Goal: Navigation & Orientation: Find specific page/section

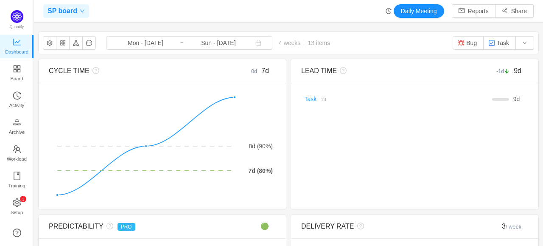
click at [56, 14] on span "SP board" at bounding box center [62, 11] width 30 height 14
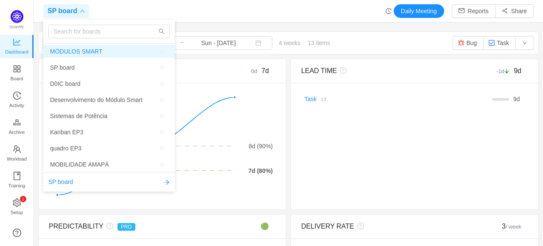
click at [78, 56] on span "MÓDULOS SMART" at bounding box center [76, 51] width 52 height 13
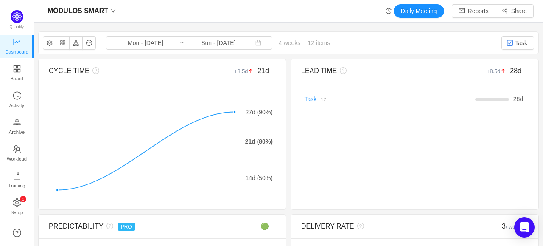
click at [201, 9] on div "MÓDULOS SMART Daily Meeting Reports Share" at bounding box center [288, 11] width 490 height 14
click at [400, 12] on button "Daily Meeting" at bounding box center [419, 11] width 50 height 14
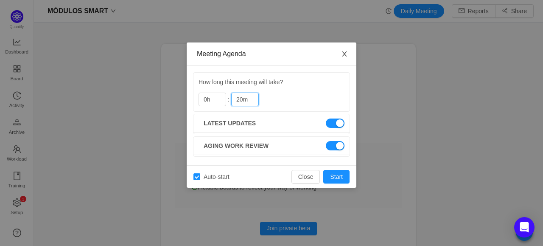
click at [346, 50] on span "Close" at bounding box center [344, 54] width 24 height 24
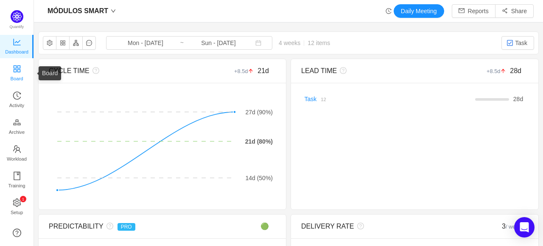
click at [19, 70] on span "Board" at bounding box center [17, 78] width 13 height 17
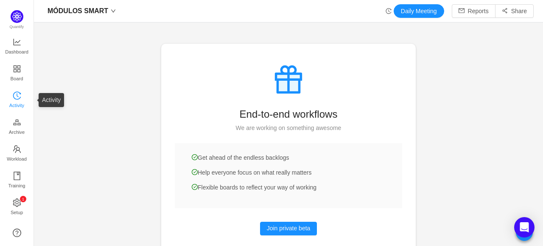
click at [19, 104] on span "Activity" at bounding box center [16, 105] width 15 height 17
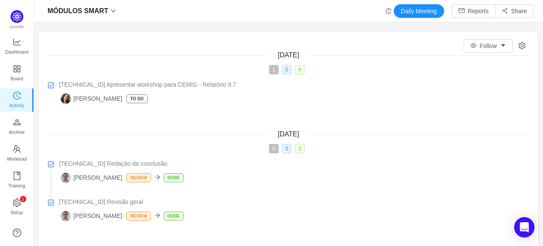
scroll to position [33, 0]
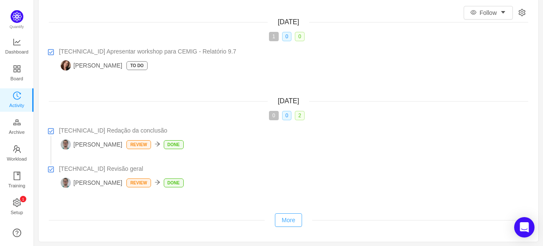
click at [291, 218] on button "More" at bounding box center [288, 220] width 27 height 14
click at [19, 148] on icon "icon: team" at bounding box center [17, 149] width 8 height 8
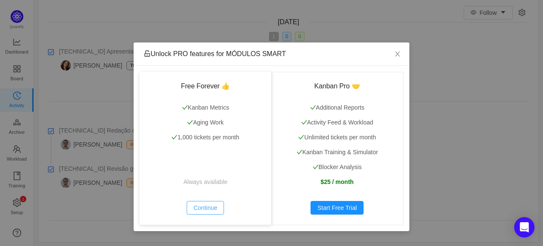
click at [209, 207] on button "Continue" at bounding box center [205, 208] width 37 height 14
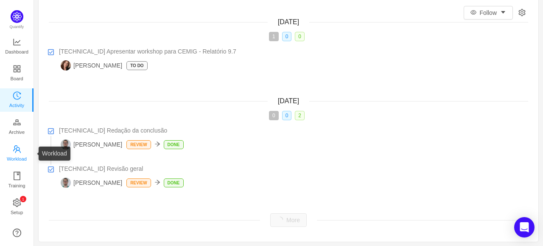
click at [19, 152] on span "Workload" at bounding box center [17, 158] width 20 height 17
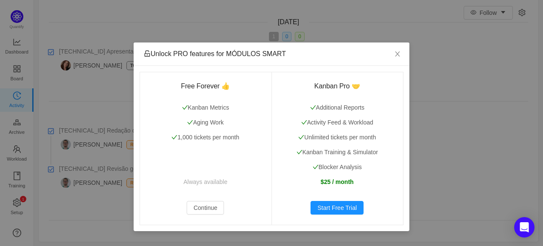
click at [25, 186] on div "Unlock PRO features for MÓDULOS SMART Free Forever 👍 Kanban Metrics Aging Work …" at bounding box center [271, 123] width 543 height 246
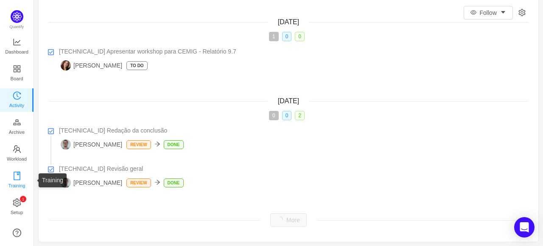
click at [21, 176] on link "Training" at bounding box center [17, 180] width 8 height 17
